Goal: Task Accomplishment & Management: Manage account settings

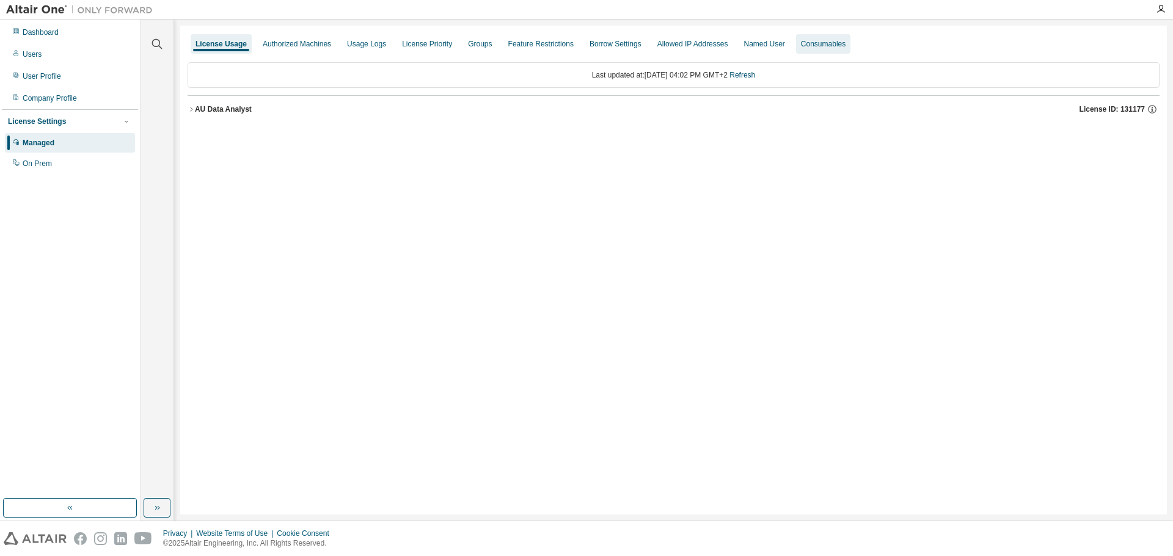
click at [801, 42] on div "Consumables" at bounding box center [823, 44] width 45 height 10
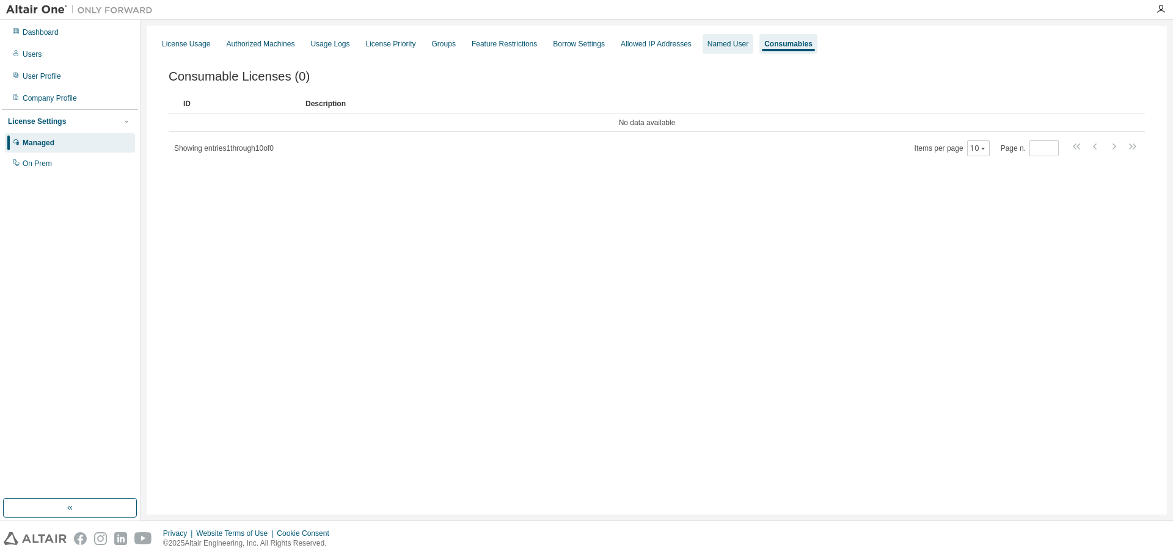
click at [705, 37] on div "Named User" at bounding box center [727, 44] width 51 height 20
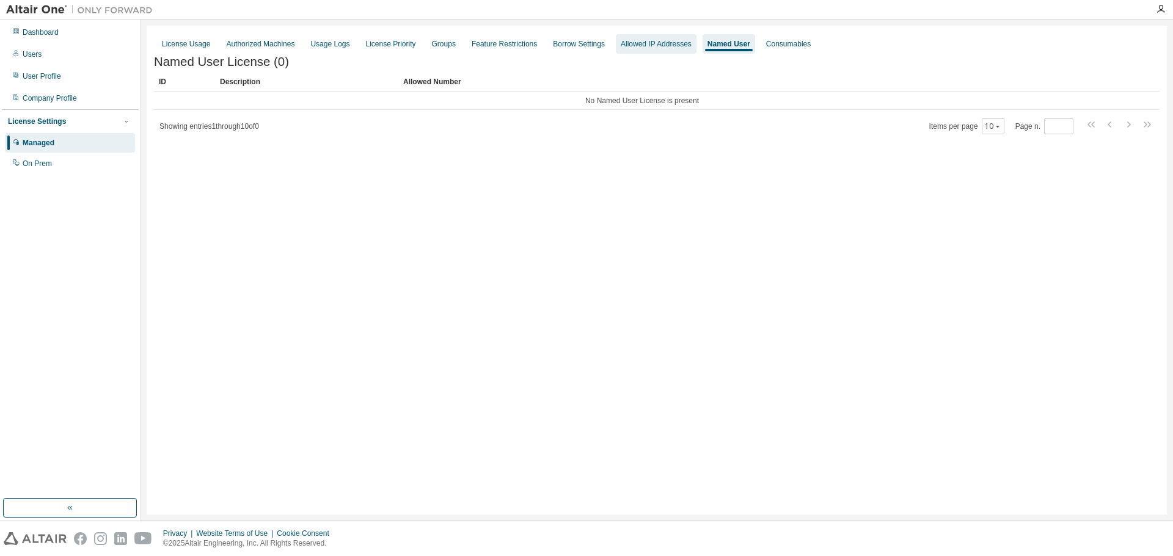
click at [639, 43] on div "Allowed IP Addresses" at bounding box center [656, 44] width 71 height 10
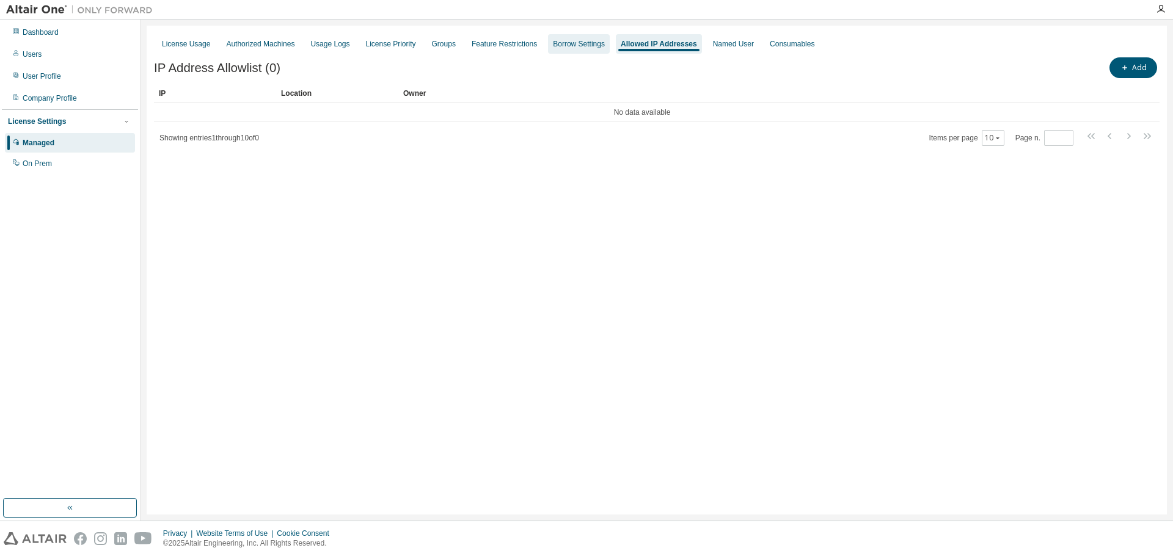
click at [556, 46] on div "Borrow Settings" at bounding box center [579, 44] width 52 height 10
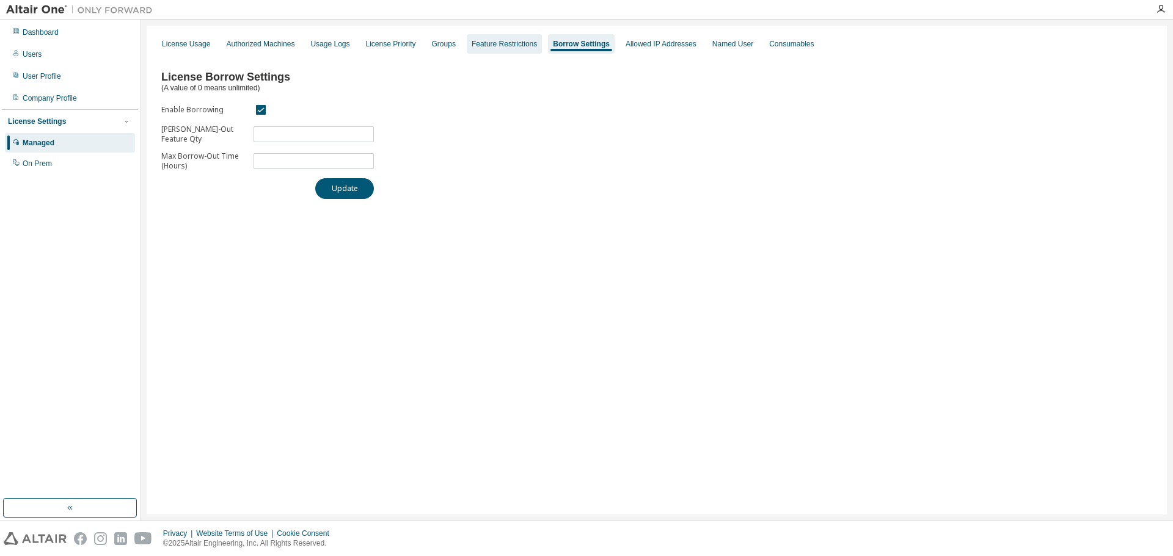
click at [481, 42] on div "Feature Restrictions" at bounding box center [503, 44] width 65 height 10
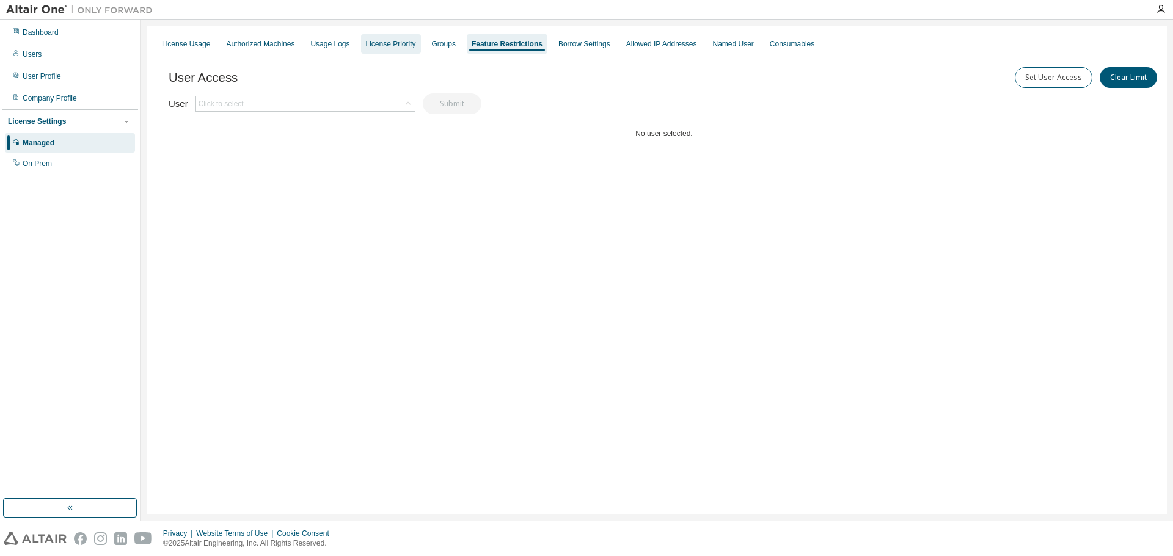
click at [407, 42] on div "License Priority" at bounding box center [391, 44] width 50 height 10
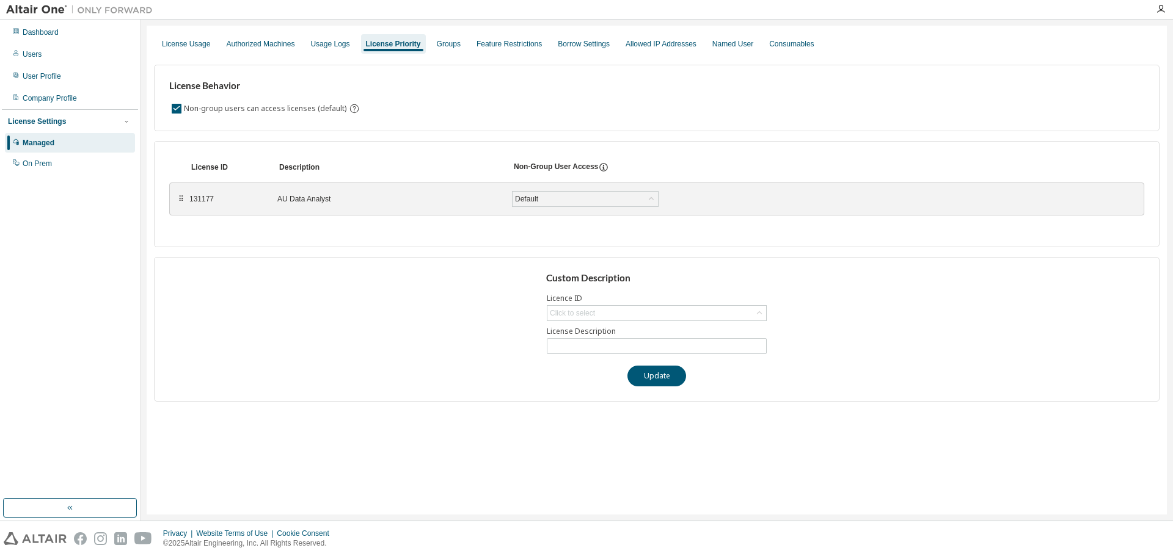
click at [662, 196] on div "131177 AU Data Analyst Default Save" at bounding box center [460, 199] width 542 height 22
click at [656, 197] on icon at bounding box center [651, 199] width 12 height 12
click at [691, 146] on div "License ID Description Non-Group User Access ⠿ 131177 AU Data Analyst Default D…" at bounding box center [656, 194] width 1005 height 106
click at [330, 39] on div "Usage Logs" at bounding box center [329, 44] width 39 height 10
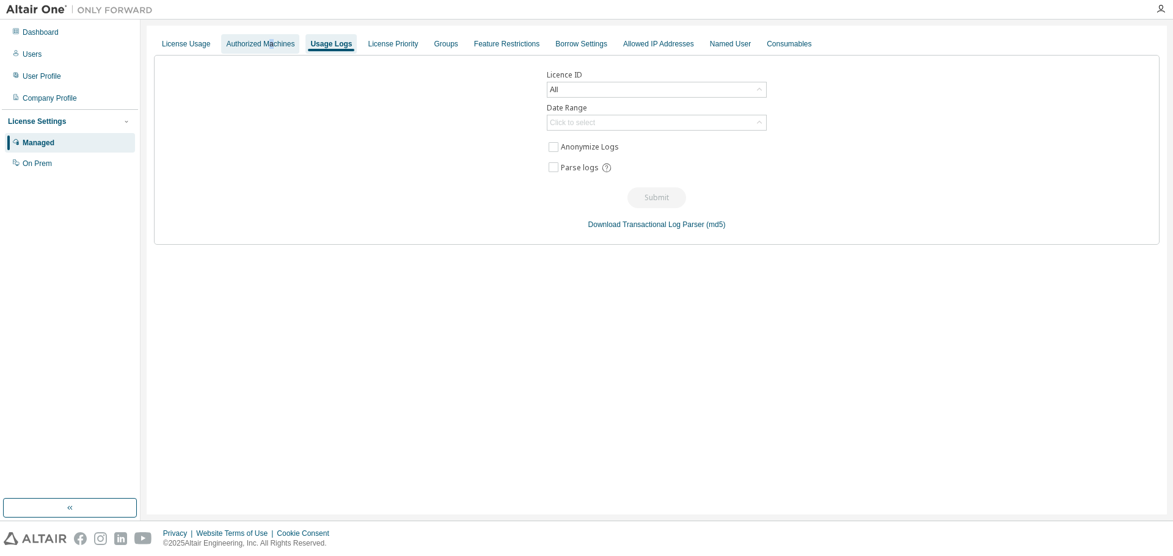
click at [269, 40] on div "Authorized Machines" at bounding box center [260, 44] width 68 height 10
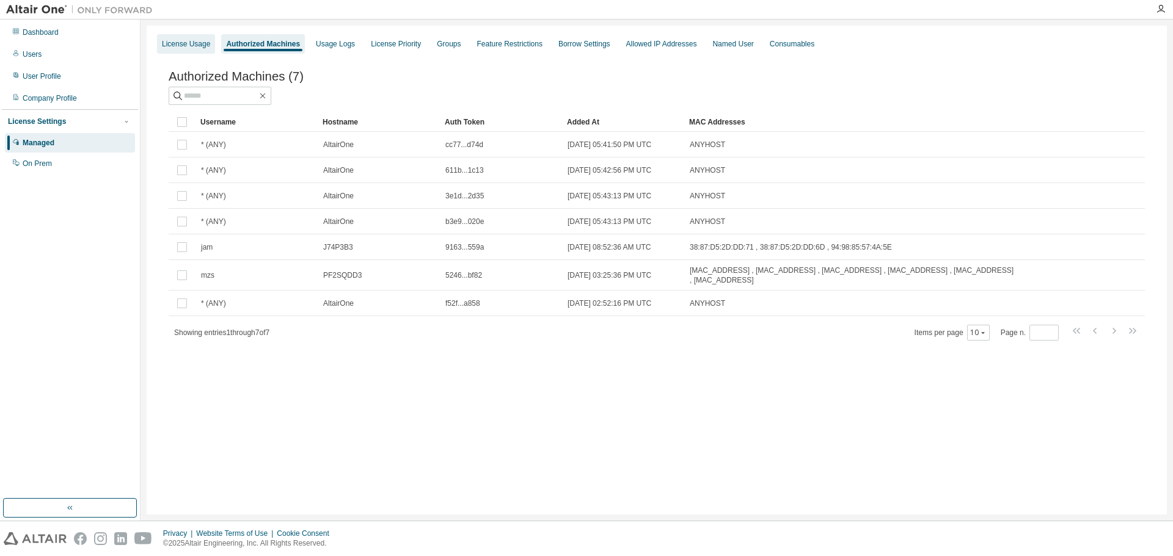
click at [191, 45] on div "License Usage" at bounding box center [186, 44] width 48 height 10
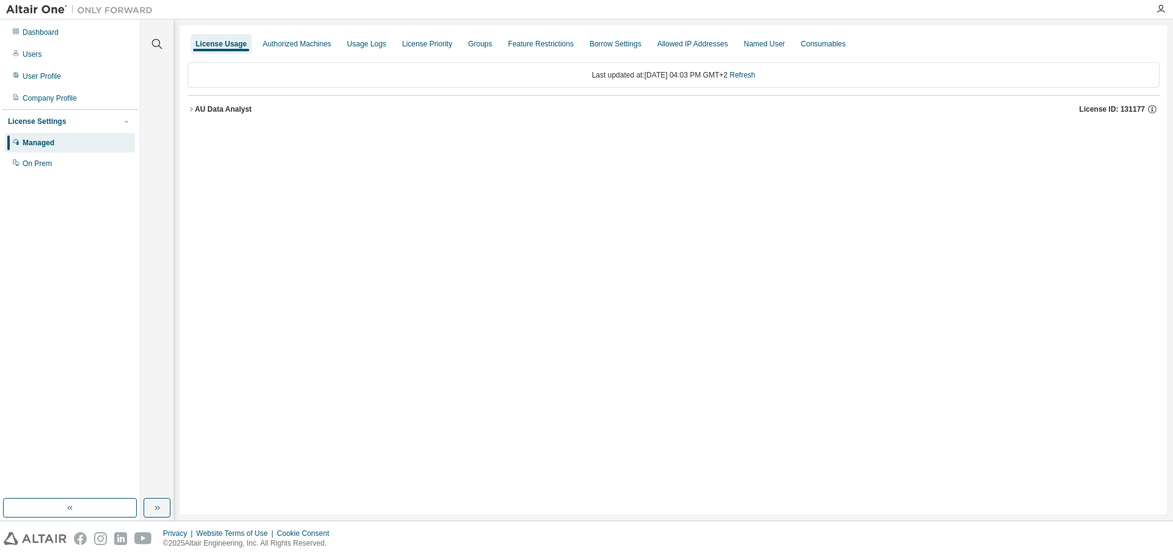
click at [195, 111] on div "AU Data Analyst" at bounding box center [223, 109] width 57 height 10
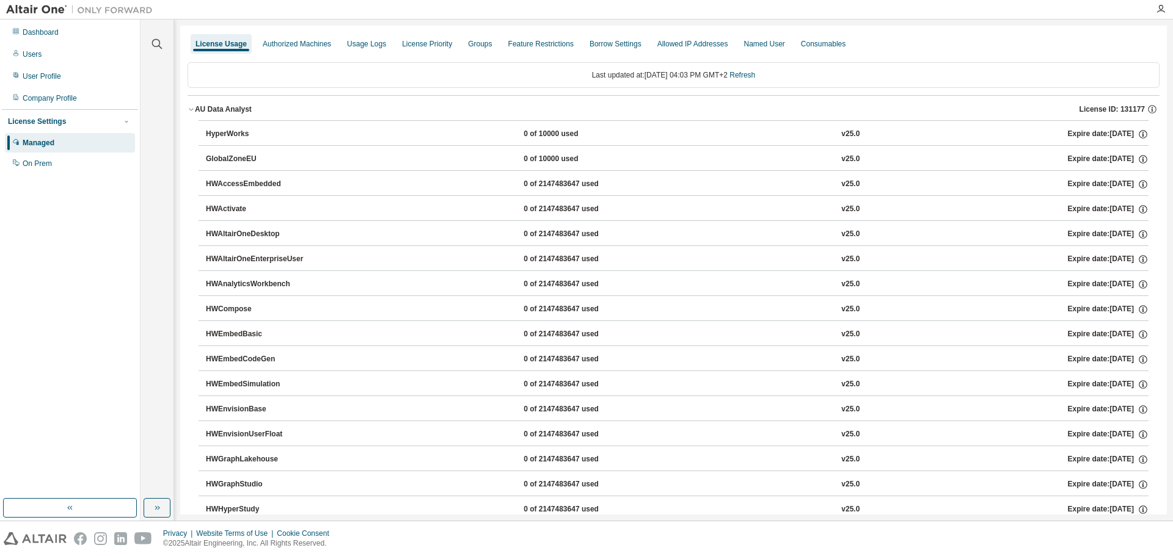
click at [40, 146] on div "Managed" at bounding box center [39, 143] width 32 height 10
click at [193, 111] on icon "button" at bounding box center [190, 109] width 7 height 7
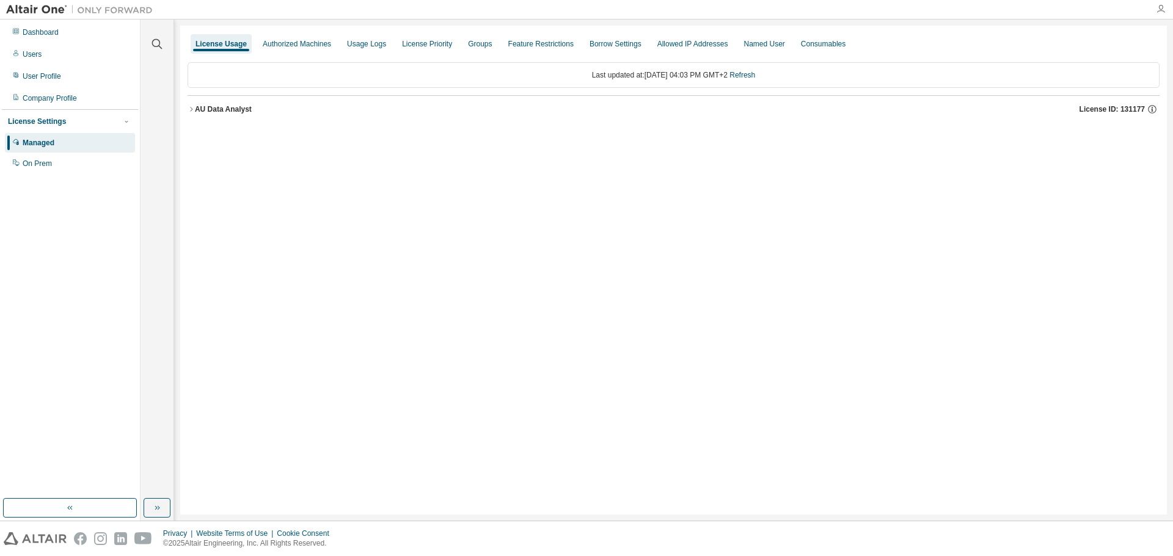
click at [1162, 9] on icon "button" at bounding box center [1161, 9] width 10 height 10
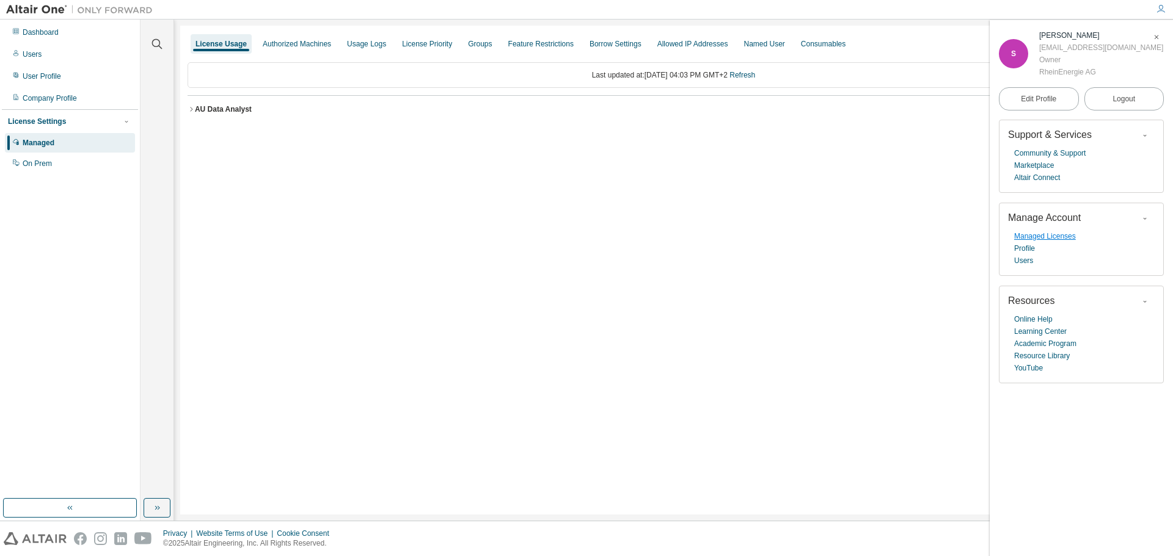
click at [1051, 238] on link "Managed Licenses" at bounding box center [1045, 236] width 62 height 12
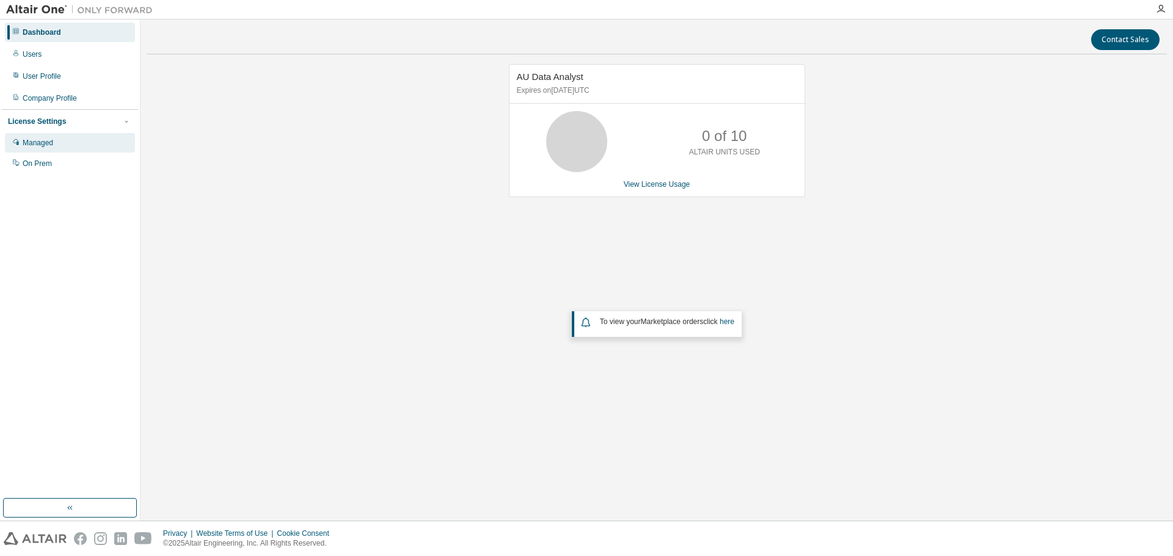
click at [40, 140] on div "Managed" at bounding box center [38, 143] width 31 height 10
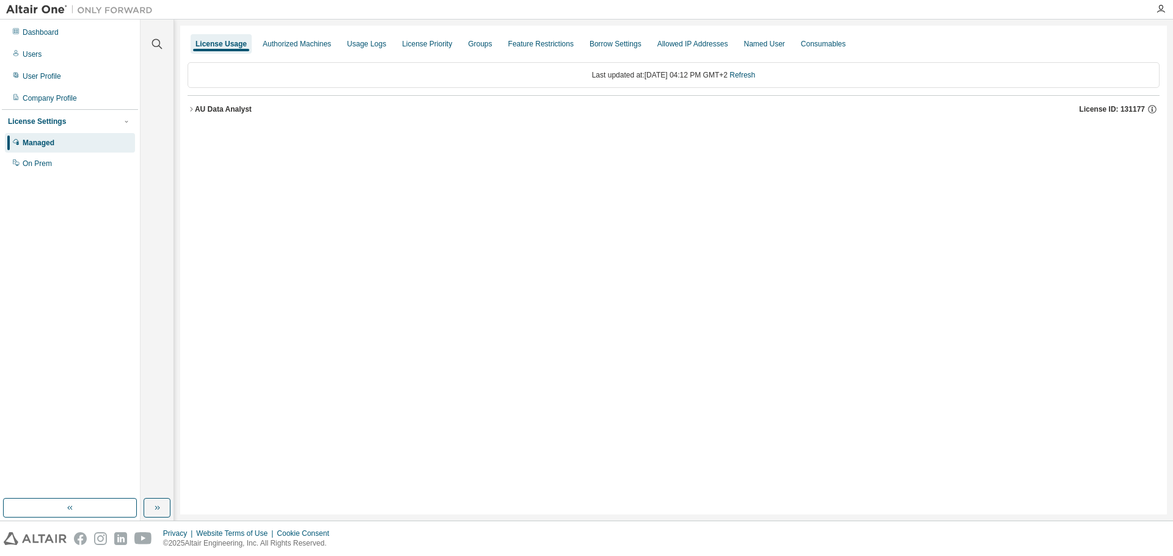
click at [191, 112] on icon "button" at bounding box center [190, 109] width 7 height 7
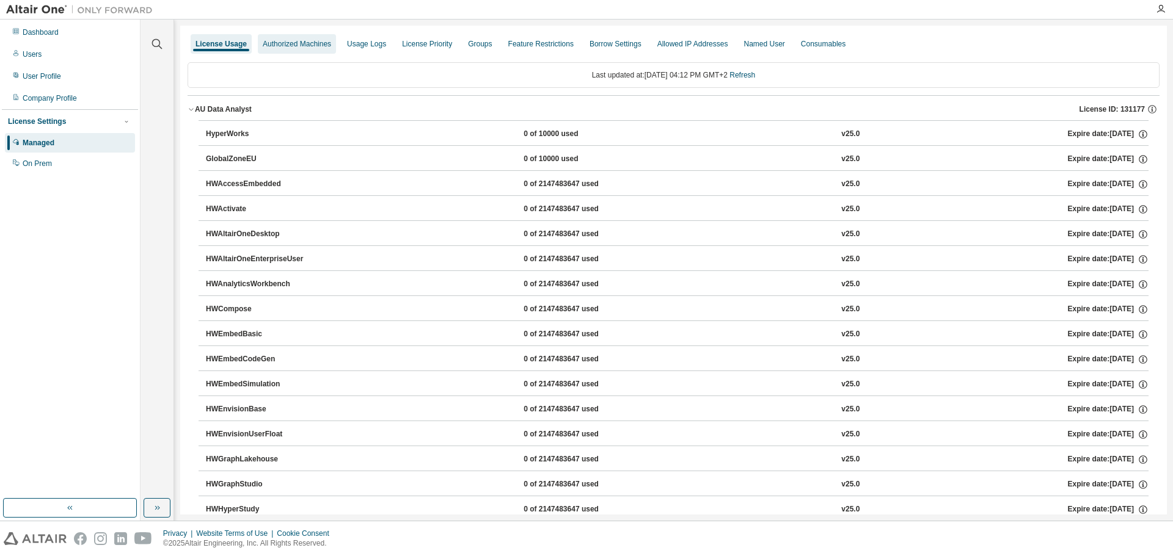
click at [294, 45] on div "Authorized Machines" at bounding box center [297, 44] width 68 height 10
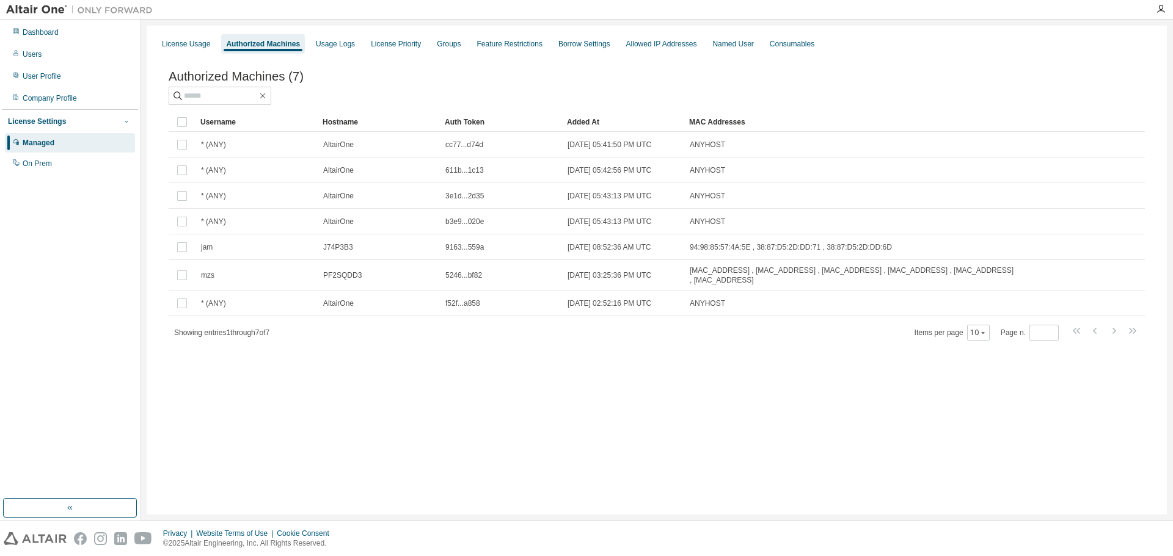
click at [127, 123] on icon "button" at bounding box center [126, 122] width 3 height 2
click at [127, 123] on icon "button" at bounding box center [126, 121] width 7 height 7
click at [42, 144] on div "Managed" at bounding box center [39, 143] width 32 height 10
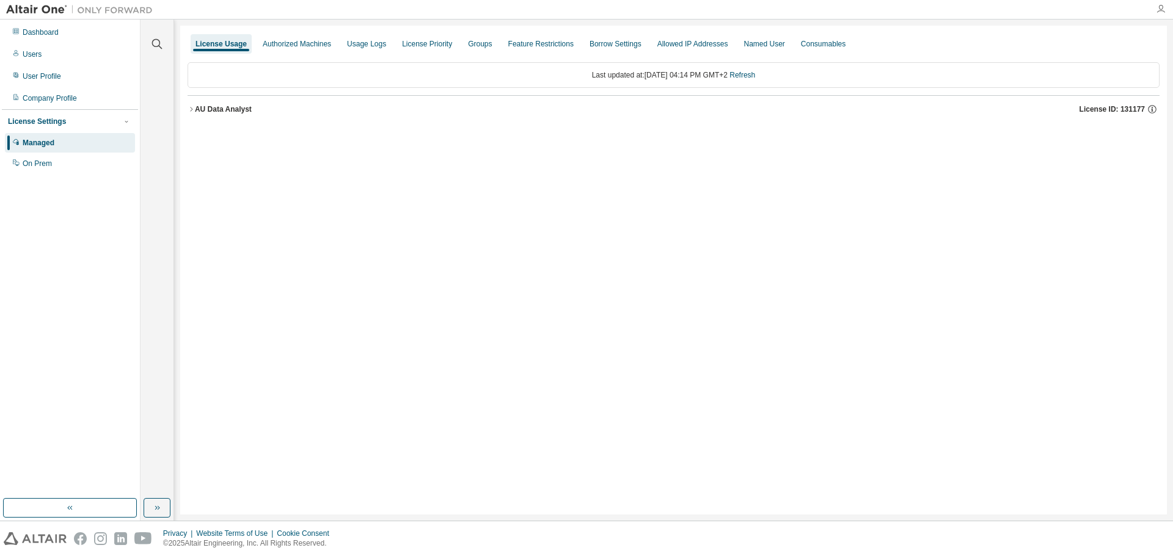
click at [1160, 10] on icon "button" at bounding box center [1161, 9] width 10 height 10
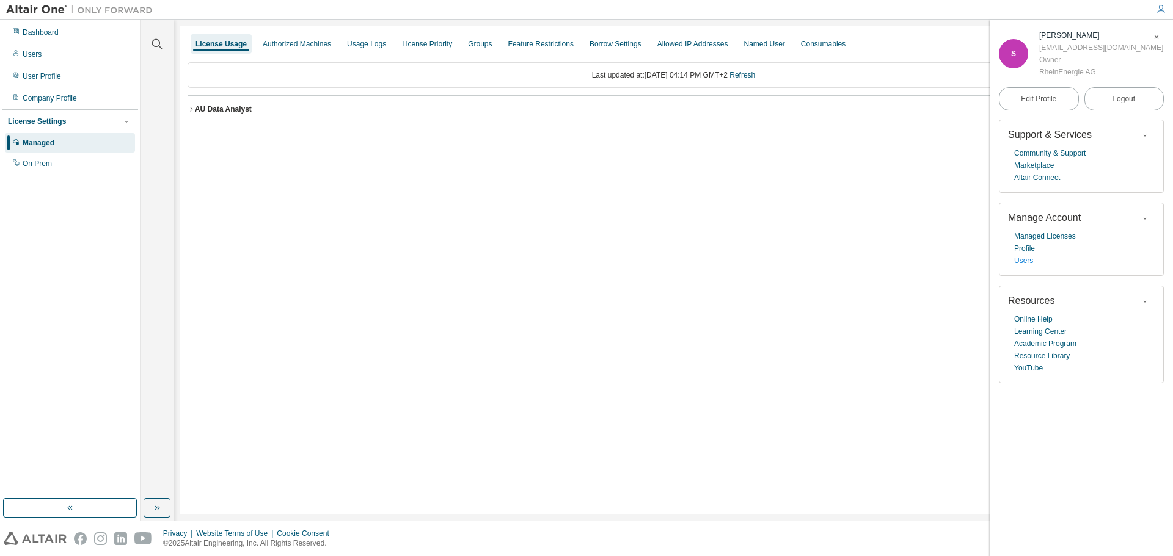
click at [1022, 261] on link "Users" at bounding box center [1023, 261] width 19 height 12
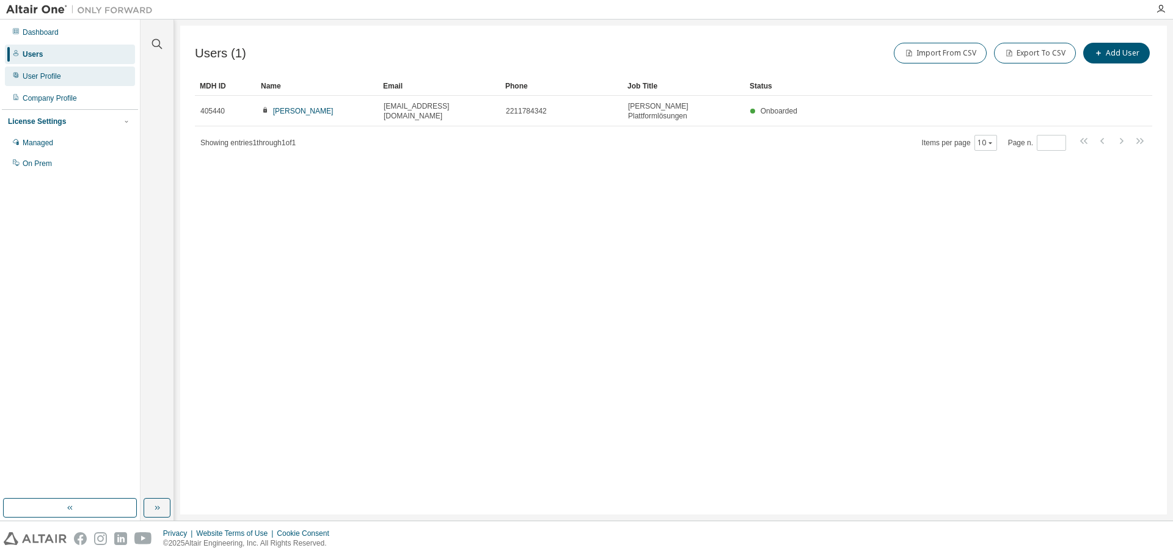
click at [43, 81] on div "User Profile" at bounding box center [42, 76] width 38 height 10
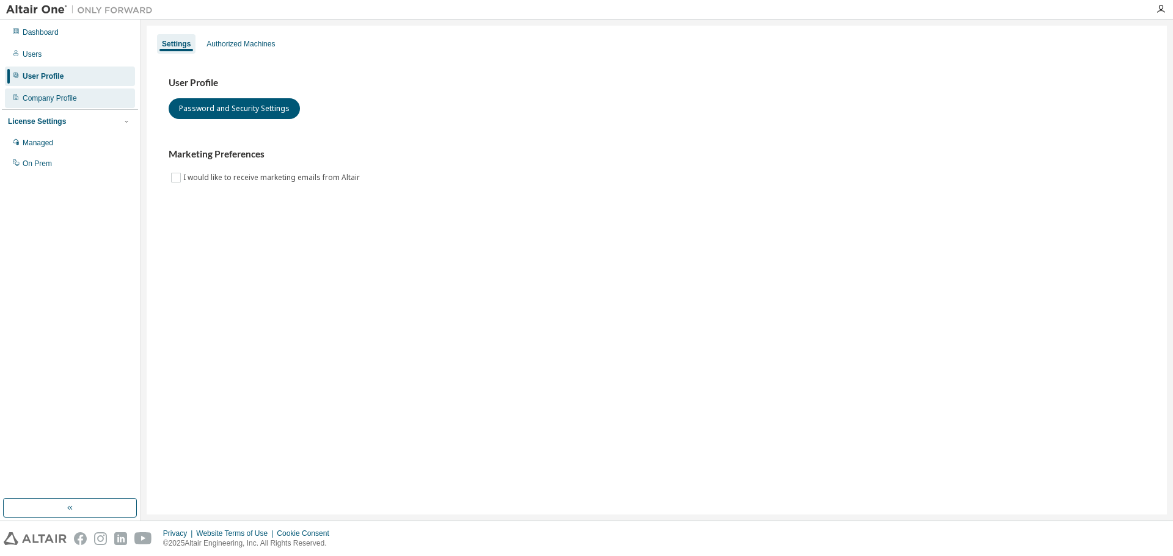
click at [46, 98] on div "Company Profile" at bounding box center [50, 98] width 54 height 10
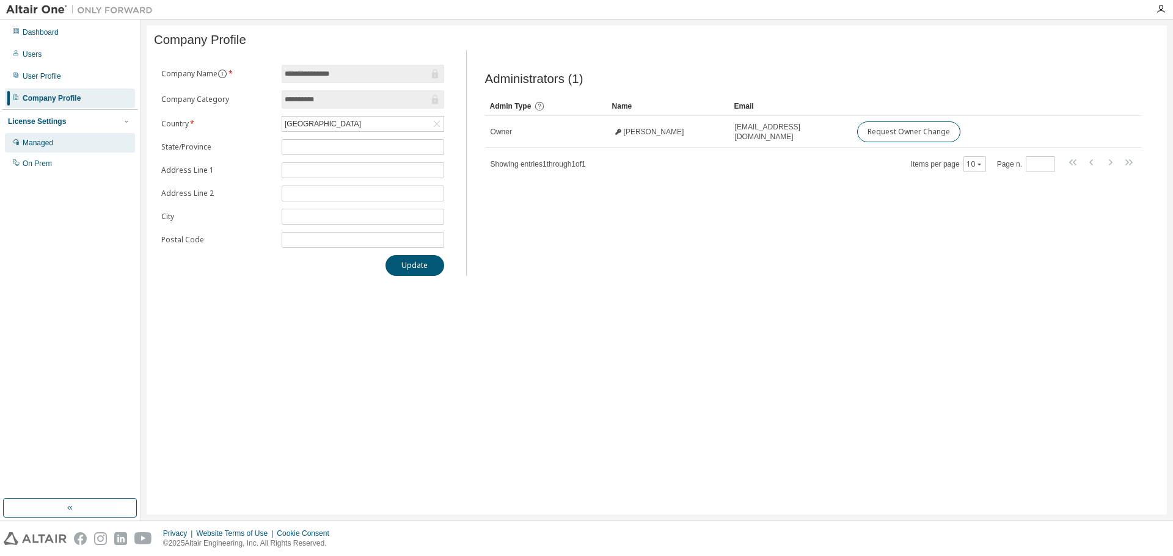
click at [51, 144] on div "Managed" at bounding box center [38, 143] width 31 height 10
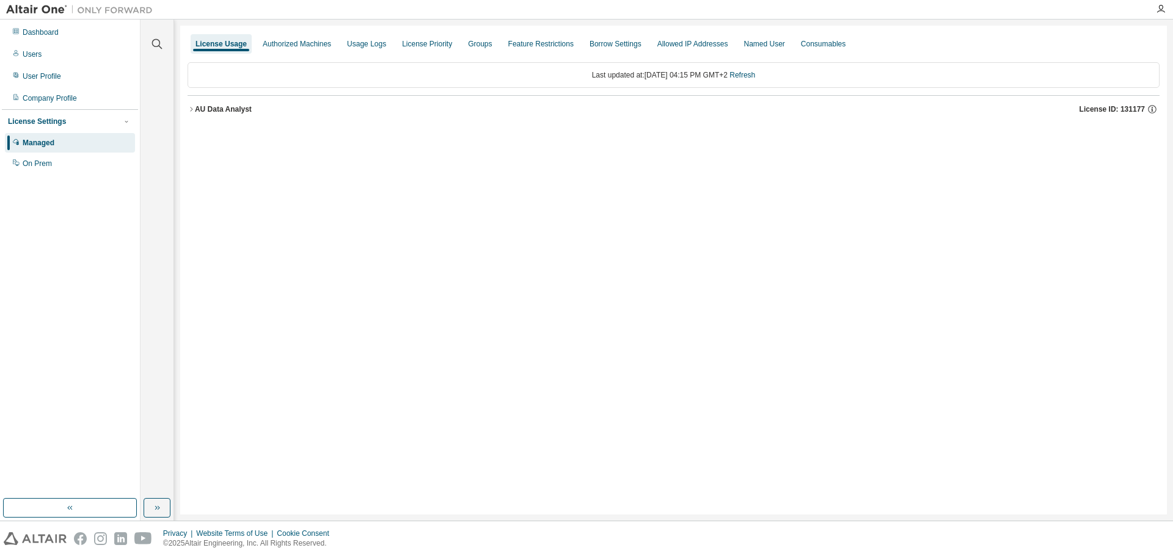
click at [193, 106] on icon "button" at bounding box center [190, 109] width 7 height 7
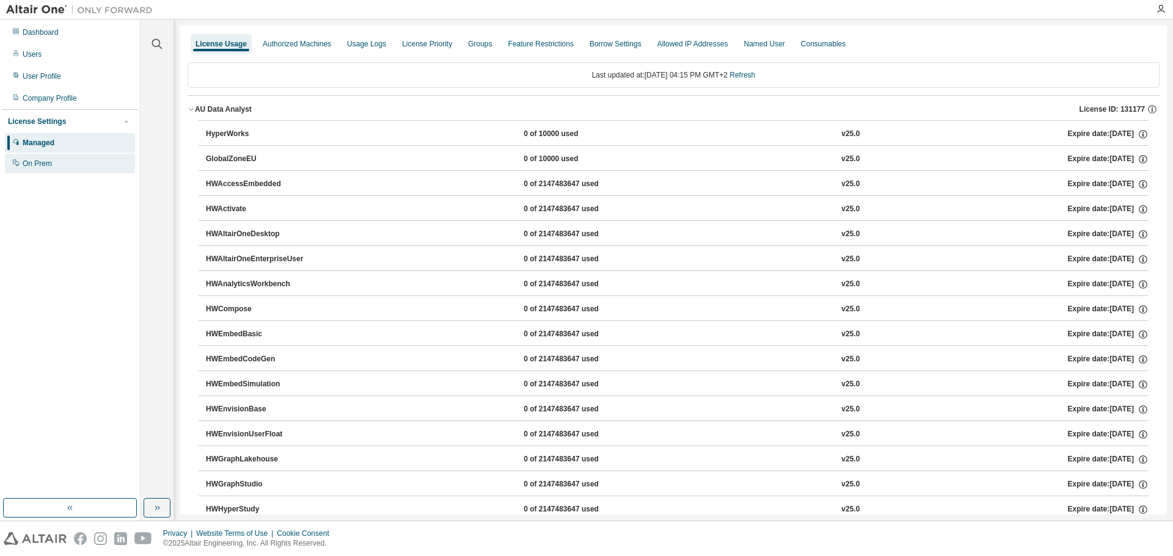
click at [34, 162] on div "On Prem" at bounding box center [37, 164] width 29 height 10
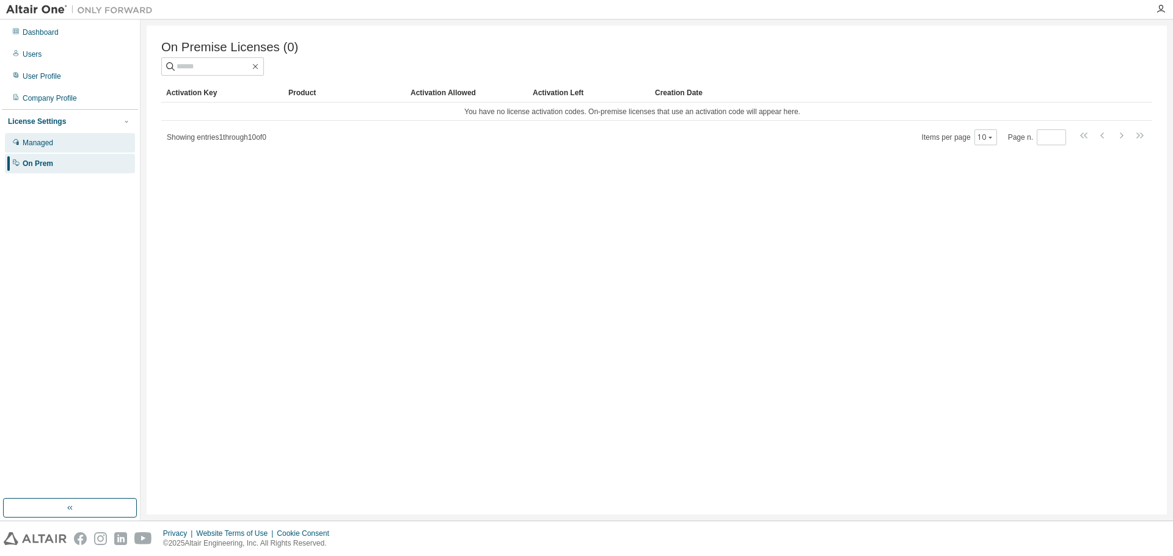
click at [44, 144] on div "Managed" at bounding box center [38, 143] width 31 height 10
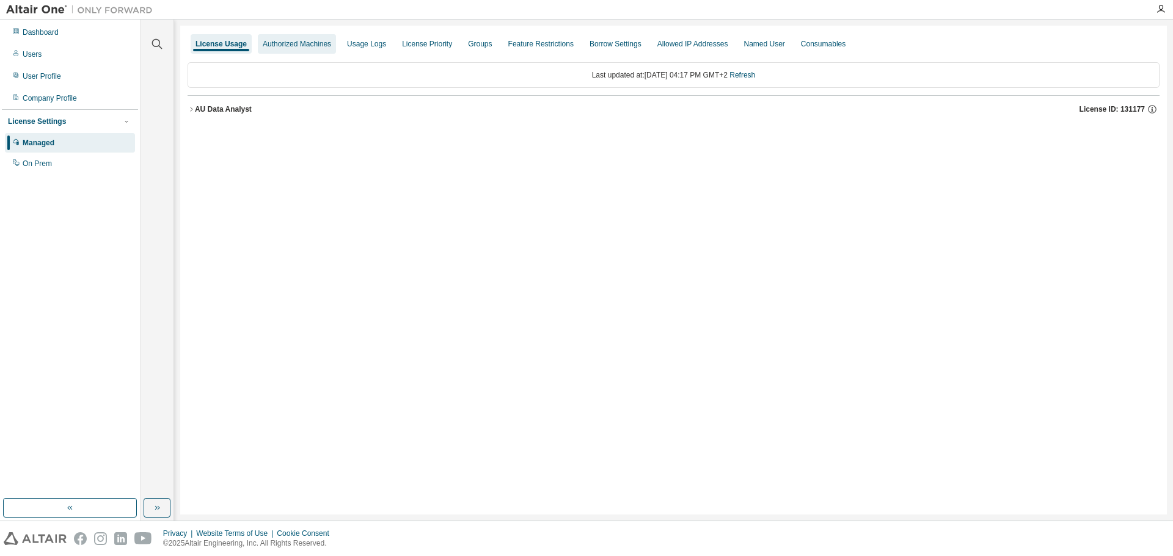
click at [299, 46] on div "Authorized Machines" at bounding box center [297, 44] width 68 height 10
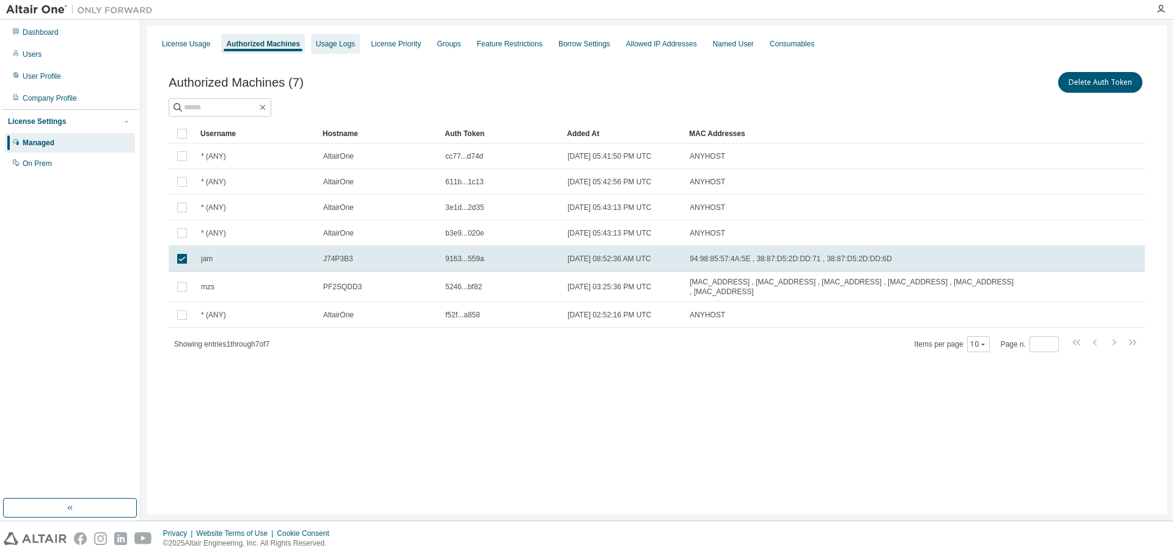
click at [337, 47] on div "Usage Logs" at bounding box center [335, 44] width 39 height 10
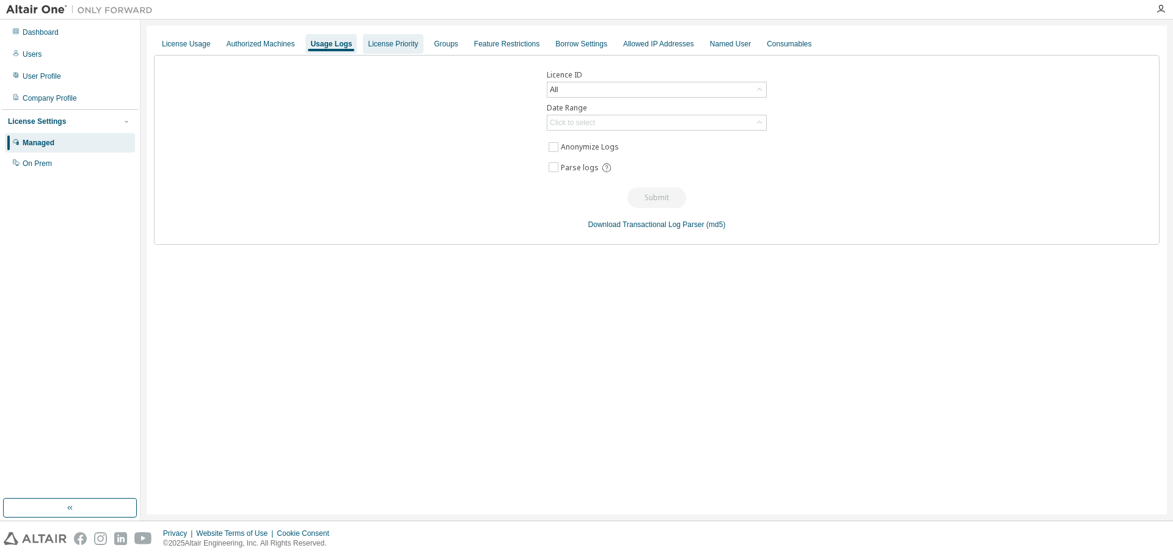
click at [404, 43] on div "License Priority" at bounding box center [393, 44] width 50 height 10
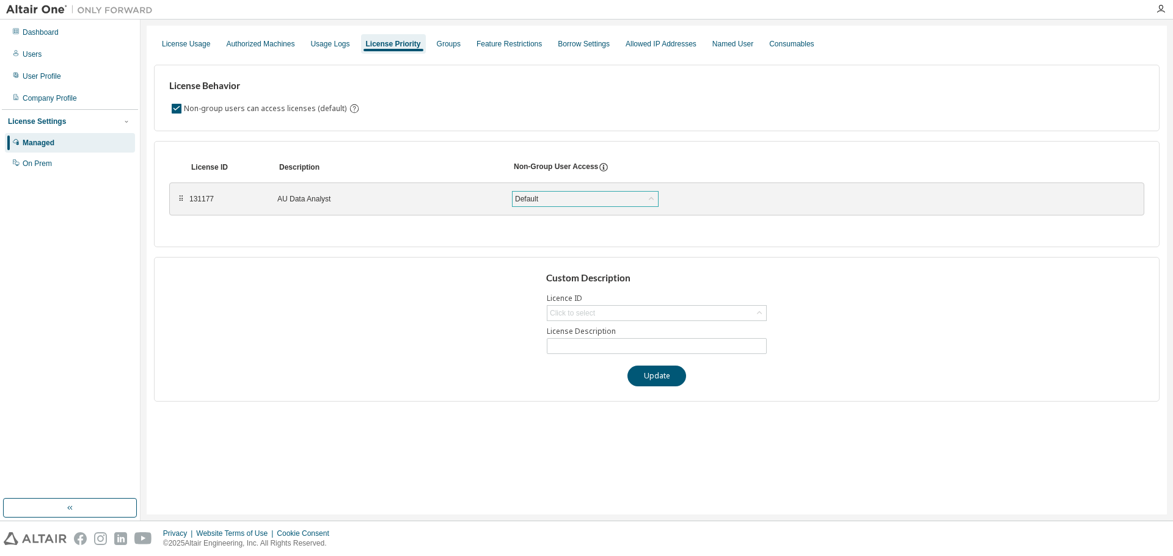
click at [652, 198] on icon at bounding box center [651, 198] width 5 height 3
click at [652, 198] on icon at bounding box center [651, 199] width 12 height 12
click at [441, 37] on div "Groups" at bounding box center [449, 44] width 34 height 20
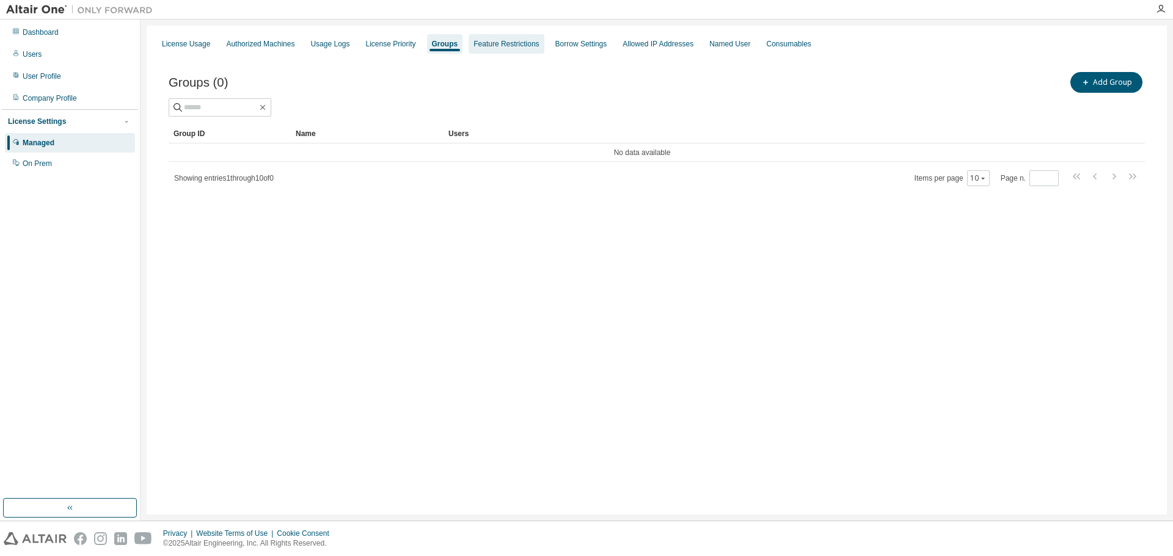
click at [507, 45] on div "Feature Restrictions" at bounding box center [505, 44] width 65 height 10
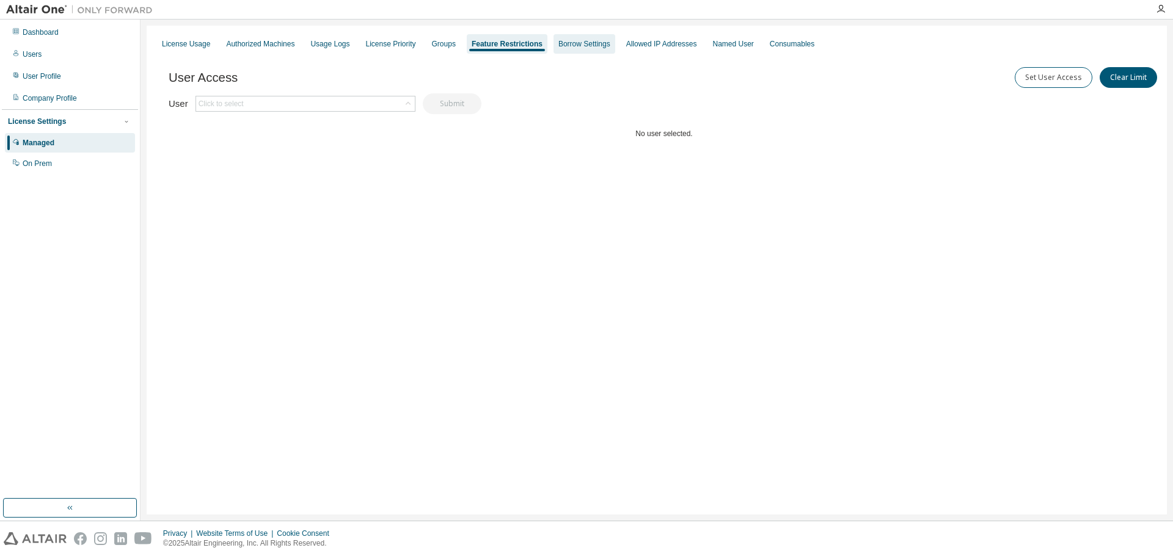
click at [580, 46] on div "Borrow Settings" at bounding box center [584, 44] width 52 height 10
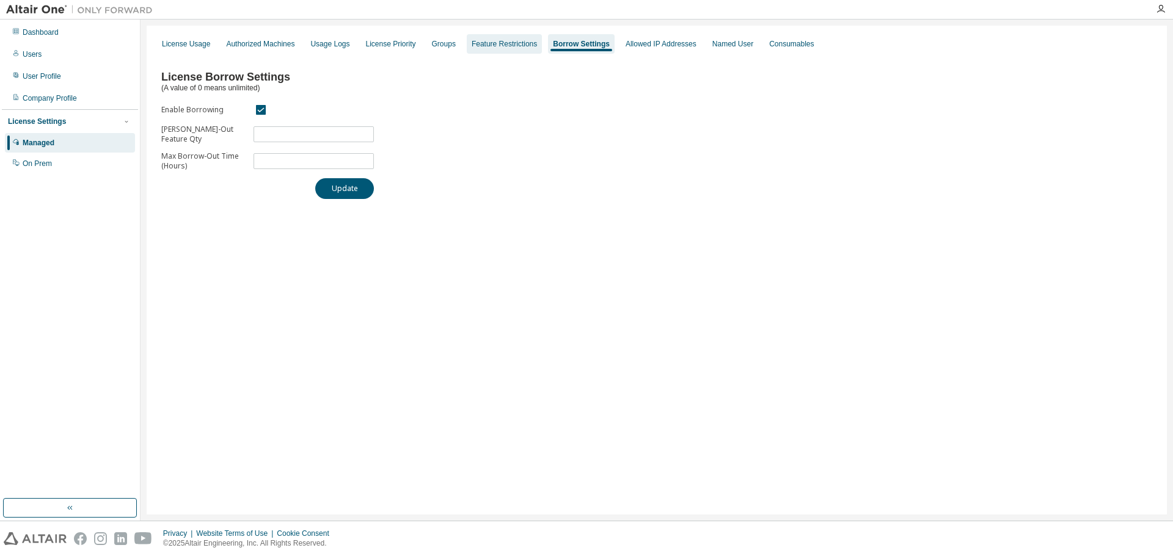
click at [506, 49] on div "Feature Restrictions" at bounding box center [504, 44] width 75 height 20
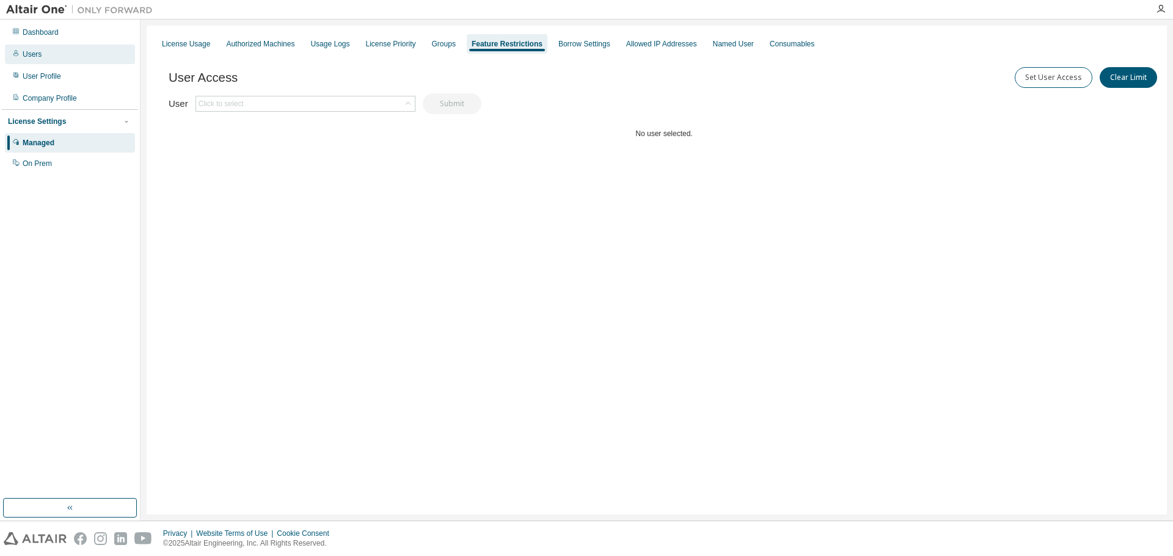
click at [35, 53] on div "Users" at bounding box center [32, 54] width 19 height 10
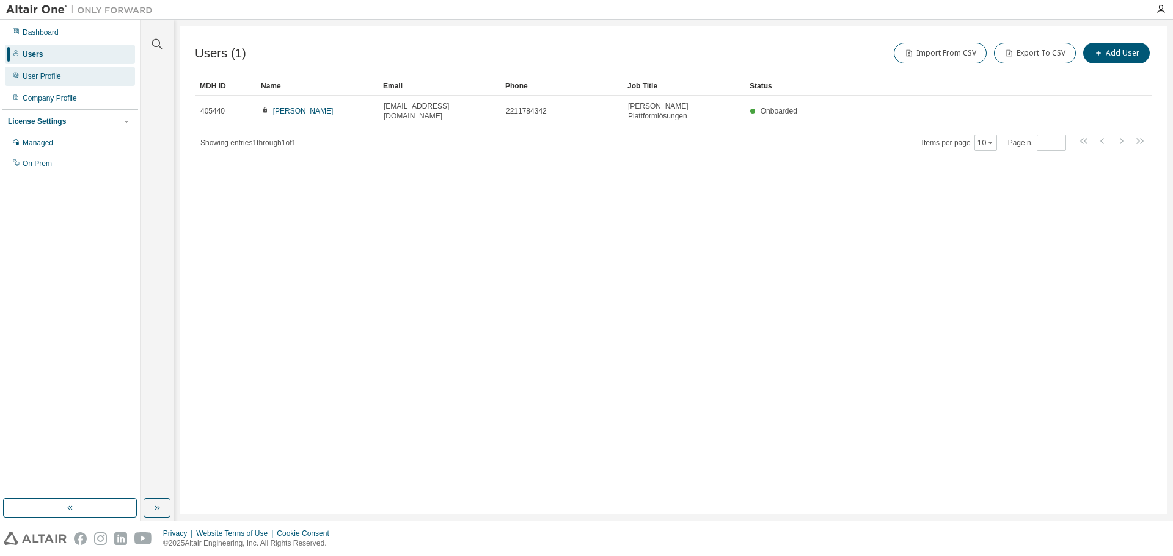
click at [34, 82] on div "User Profile" at bounding box center [70, 77] width 130 height 20
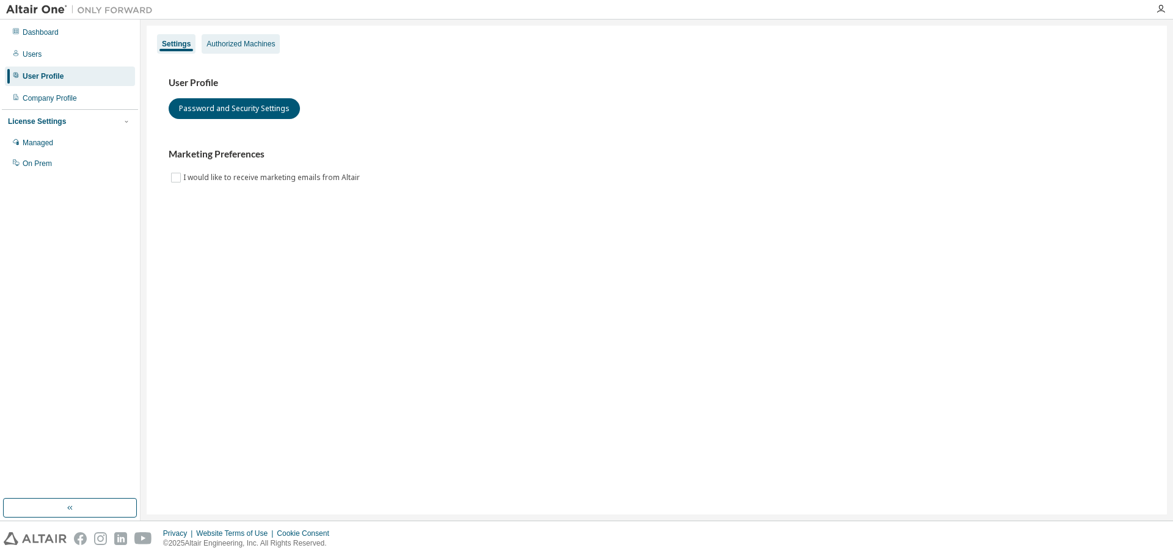
click at [247, 43] on div "Authorized Machines" at bounding box center [240, 44] width 68 height 10
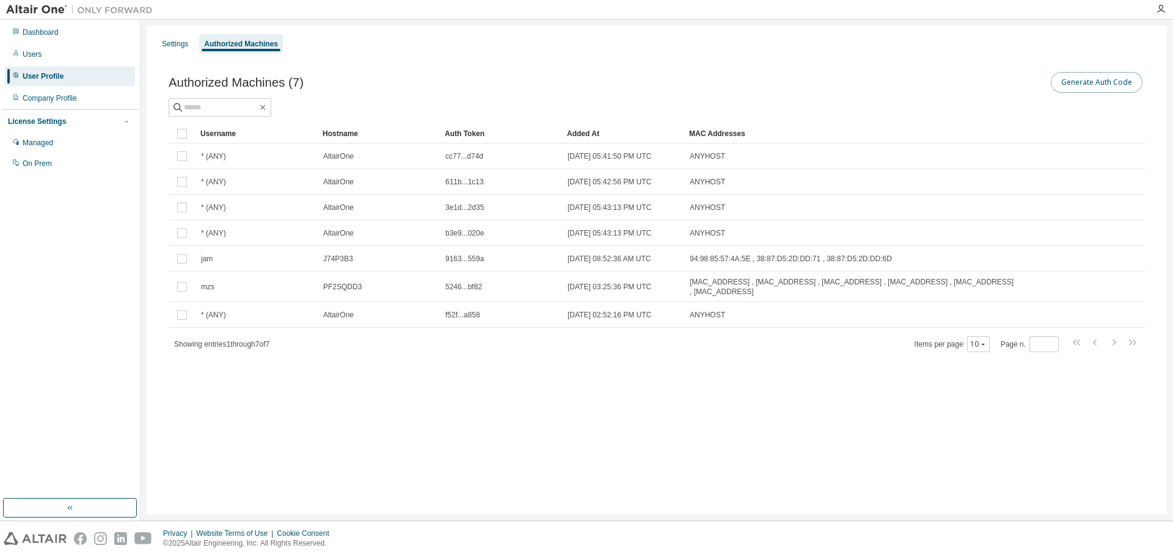
click at [1092, 84] on button "Generate Auth Code" at bounding box center [1096, 82] width 92 height 21
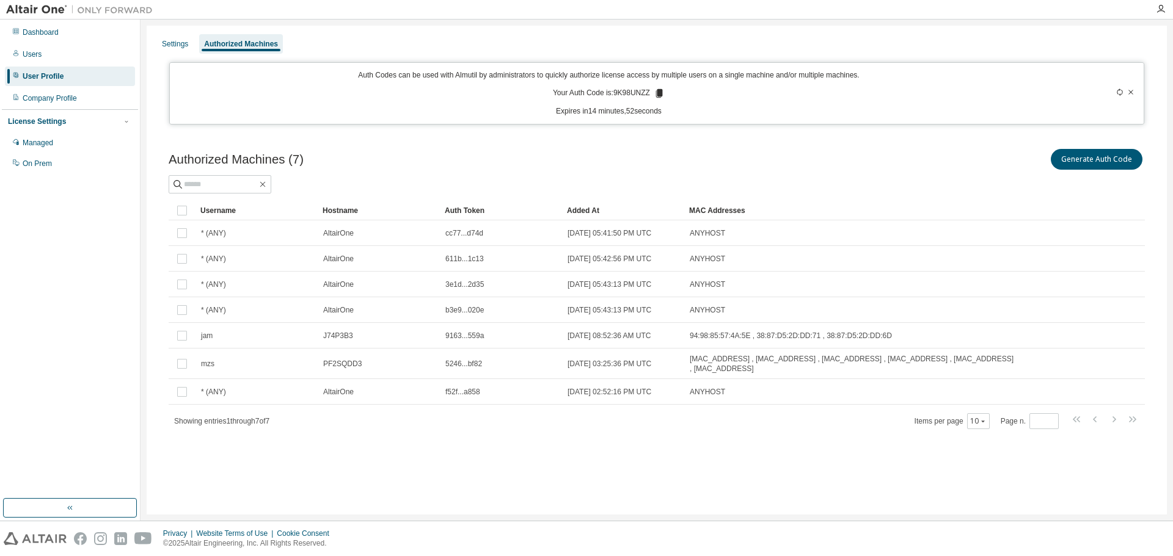
click at [1129, 91] on icon at bounding box center [1131, 92] width 5 height 4
